Goal: Task Accomplishment & Management: Use online tool/utility

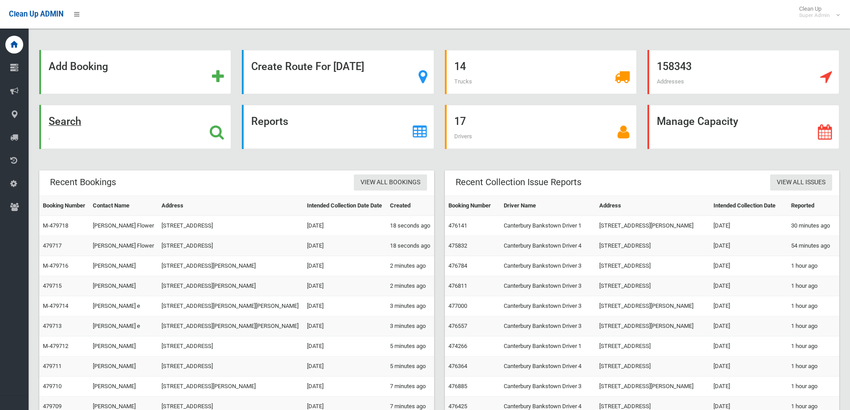
click at [225, 129] on div "Search" at bounding box center [135, 127] width 192 height 44
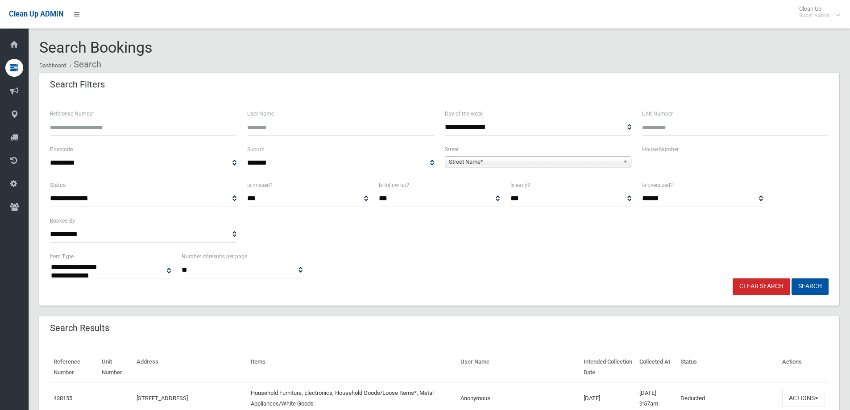
select select
click at [692, 162] on input "text" at bounding box center [735, 163] width 187 height 17
type input "***"
click at [556, 159] on span "Street Name*" at bounding box center [534, 162] width 171 height 11
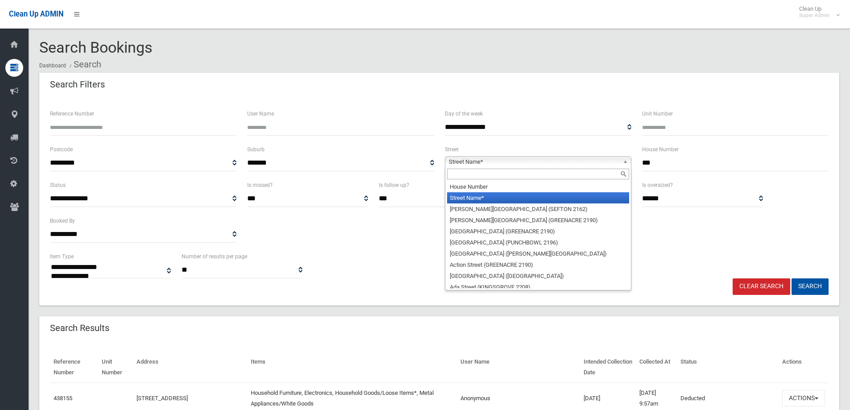
click at [500, 174] on input "text" at bounding box center [538, 174] width 182 height 11
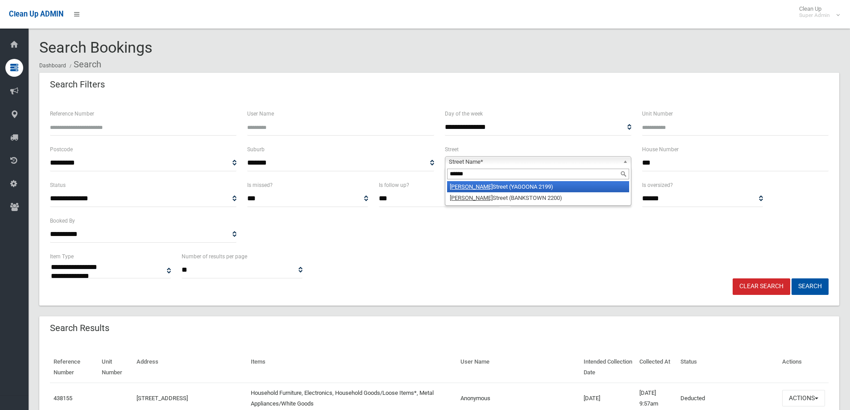
type input "******"
click at [521, 184] on li "[PERSON_NAME][GEOGRAPHIC_DATA] (YAGOONA 2199)" at bounding box center [538, 186] width 182 height 11
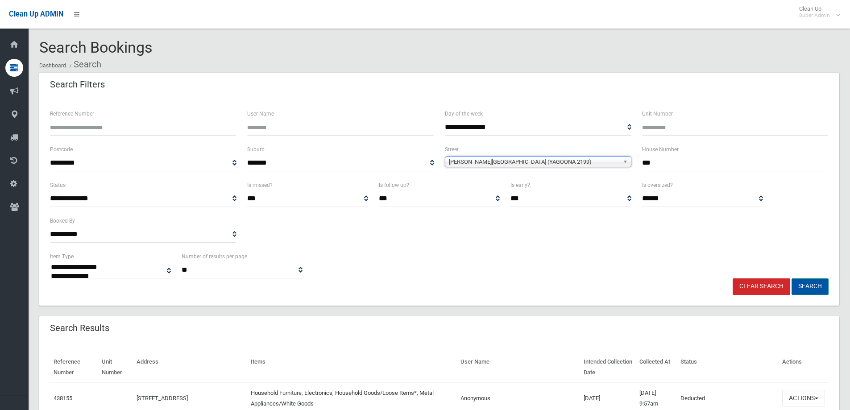
click at [814, 282] on button "Search" at bounding box center [810, 287] width 37 height 17
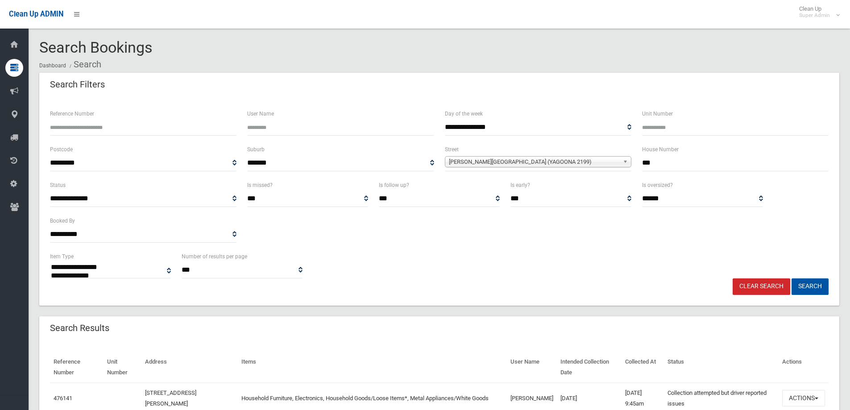
select select
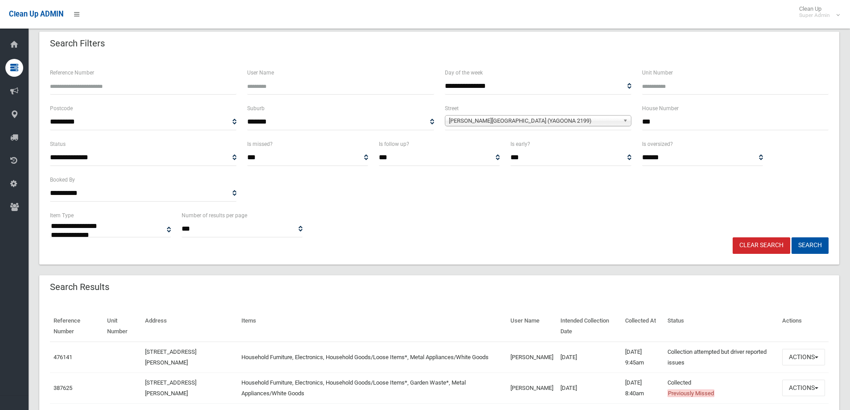
scroll to position [170, 0]
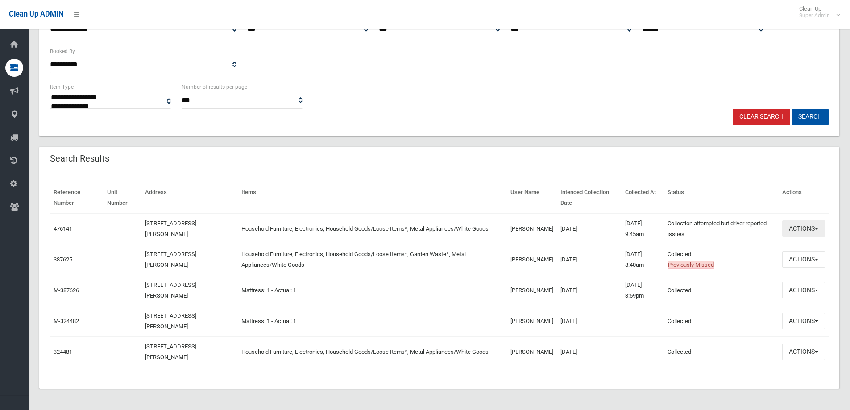
click at [807, 228] on button "Actions" at bounding box center [804, 229] width 43 height 17
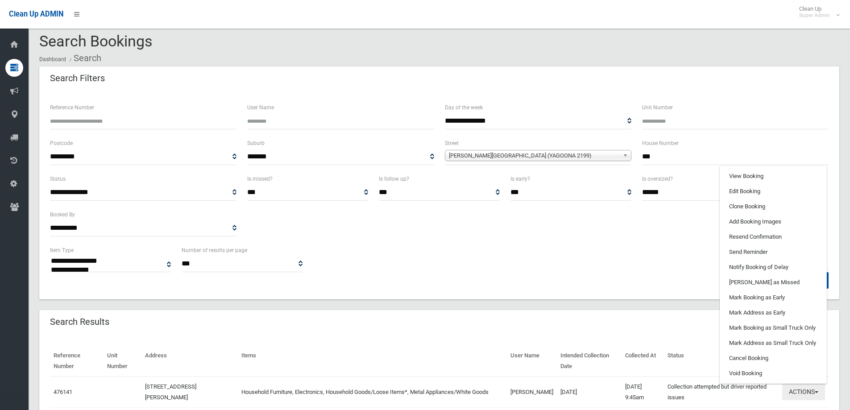
scroll to position [0, 0]
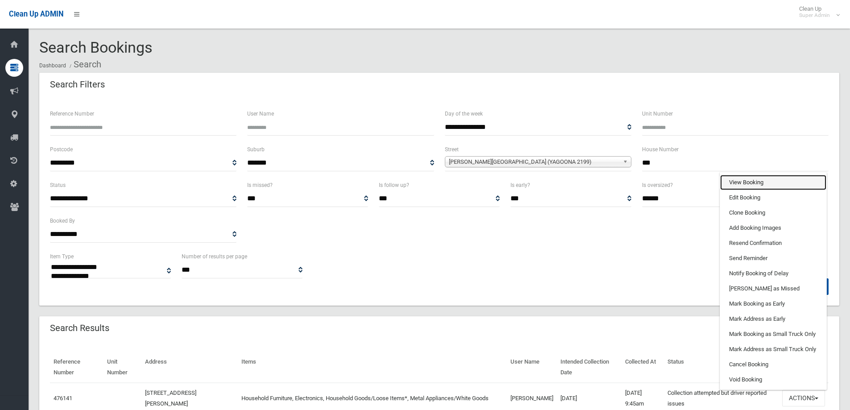
click at [753, 184] on link "View Booking" at bounding box center [774, 182] width 106 height 15
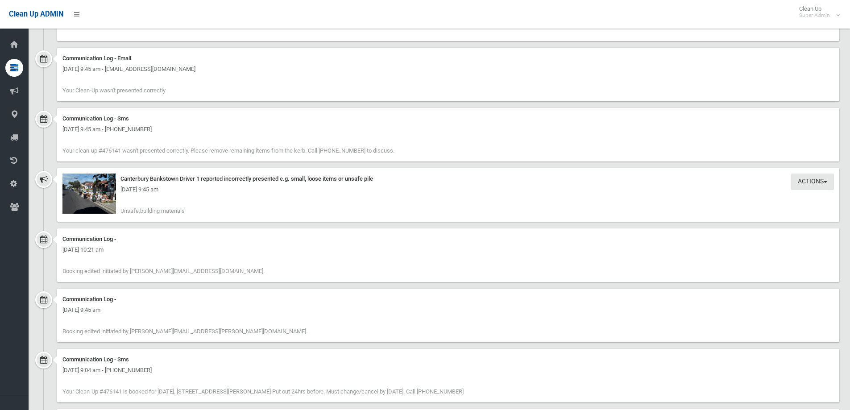
scroll to position [759, 0]
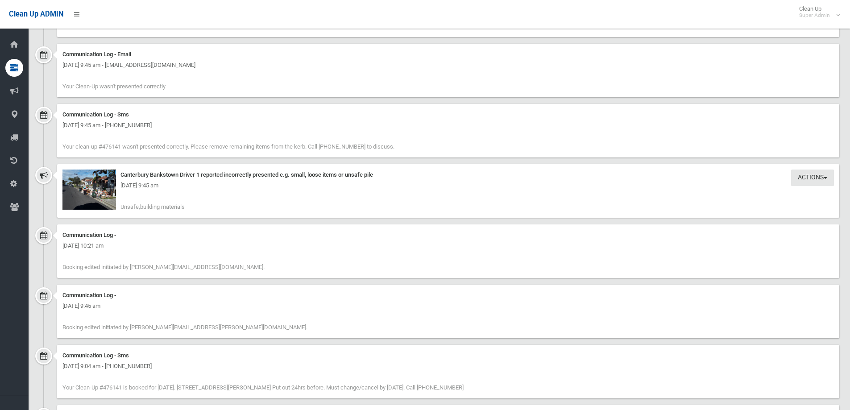
click at [87, 191] on div "[DATE] 9:45 am" at bounding box center [448, 185] width 772 height 11
click at [101, 196] on img at bounding box center [89, 190] width 54 height 40
